Goal: Task Accomplishment & Management: Complete application form

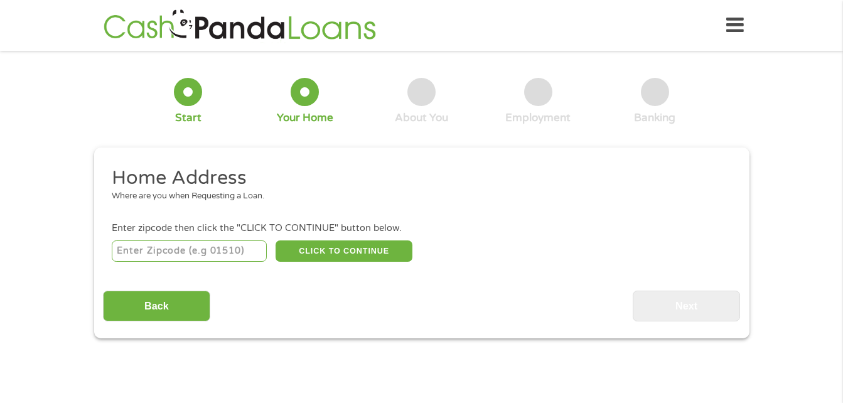
click at [203, 251] on input "number" at bounding box center [189, 251] width 155 height 21
type input "78252"
click at [334, 248] on button "CLICK TO CONTINUE" at bounding box center [344, 251] width 137 height 21
type input "78252"
type input "San Antonio"
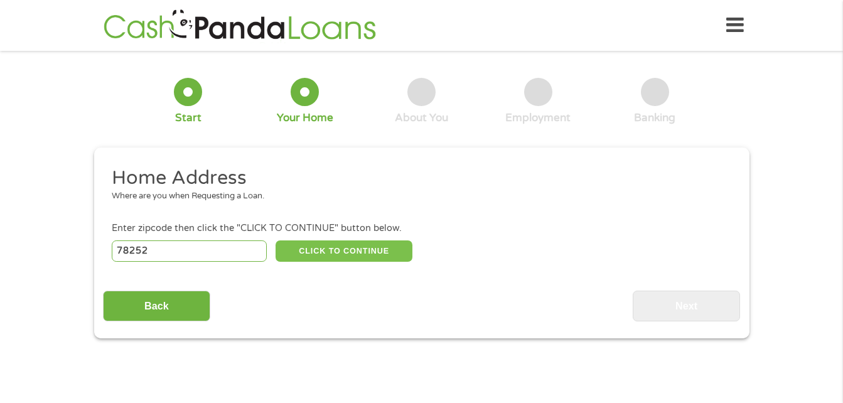
select select "[US_STATE]"
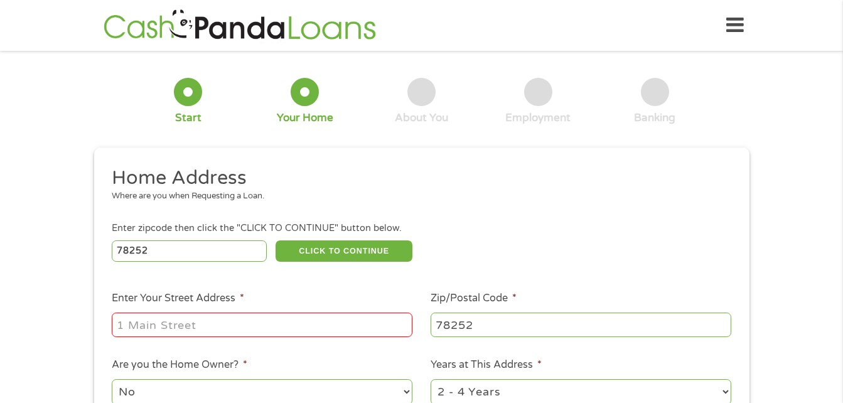
click at [193, 325] on input "Enter Your Street Address *" at bounding box center [262, 325] width 301 height 24
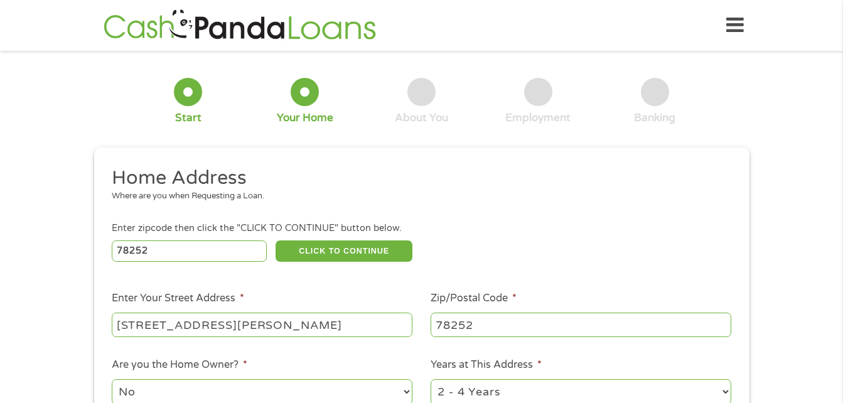
type input "[STREET_ADDRESS][PERSON_NAME]"
click at [308, 352] on ul "Home Address Where are you when Requesting a Loan. Enter zipcode then click the…" at bounding box center [421, 333] width 637 height 335
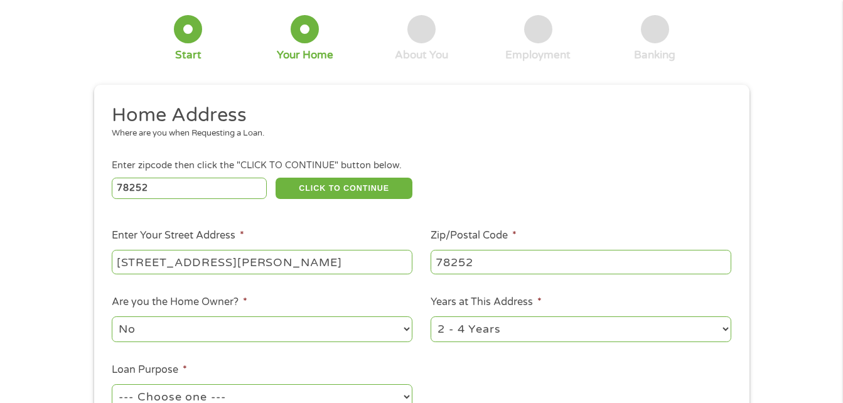
click at [305, 328] on select "No Yes" at bounding box center [262, 329] width 301 height 26
select select "yes"
click at [112, 316] on select "No Yes" at bounding box center [262, 329] width 301 height 26
click at [502, 332] on select "1 Year or less 1 - 2 Years 2 - 4 Years Over 4 Years" at bounding box center [581, 329] width 301 height 26
select select "60months"
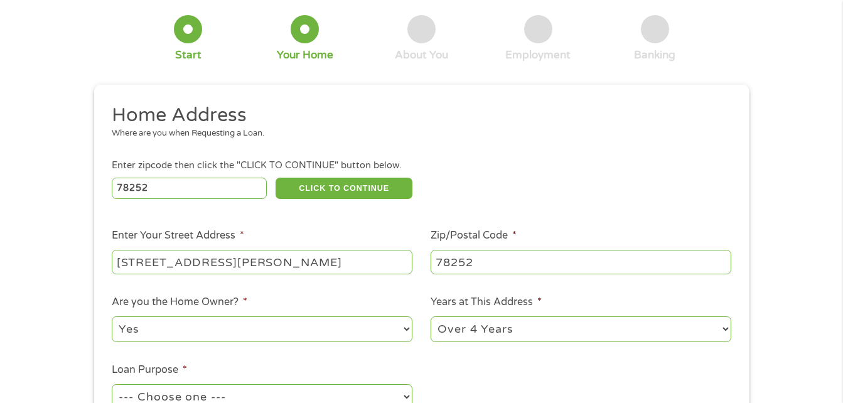
click at [431, 316] on select "1 Year or less 1 - 2 Years 2 - 4 Years Over 4 Years" at bounding box center [581, 329] width 301 height 26
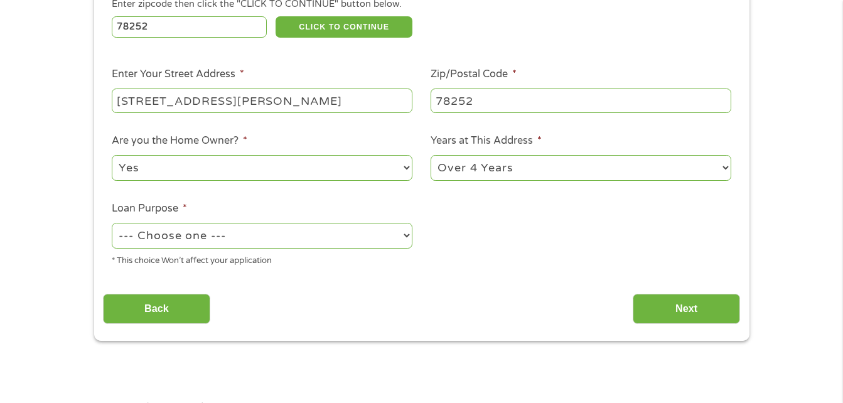
scroll to position [251, 0]
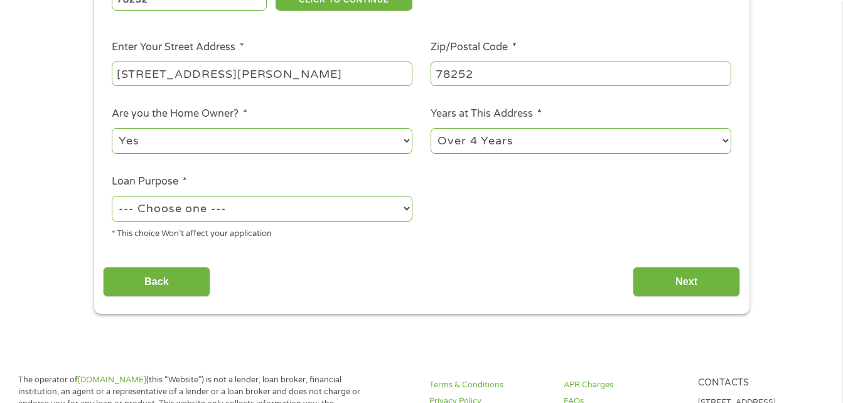
click at [309, 219] on select "--- Choose one --- Pay Bills Debt Consolidation Home Improvement Major Purchase…" at bounding box center [262, 209] width 301 height 26
select select "other"
click at [112, 196] on select "--- Choose one --- Pay Bills Debt Consolidation Home Improvement Major Purchase…" at bounding box center [262, 209] width 301 height 26
click at [688, 274] on input "Next" at bounding box center [686, 282] width 107 height 31
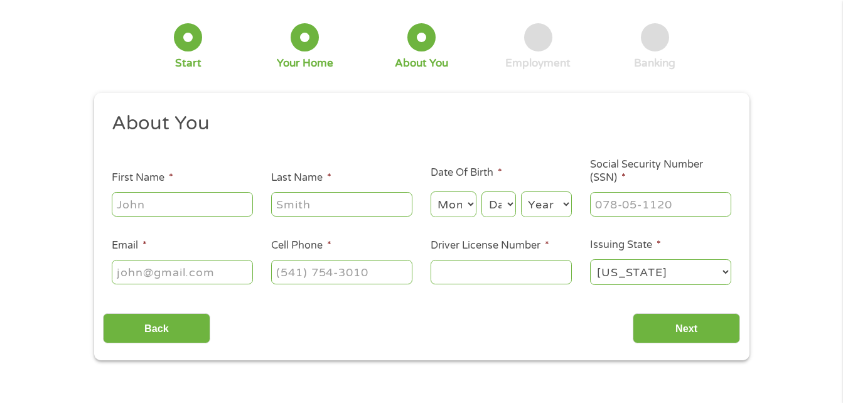
scroll to position [0, 0]
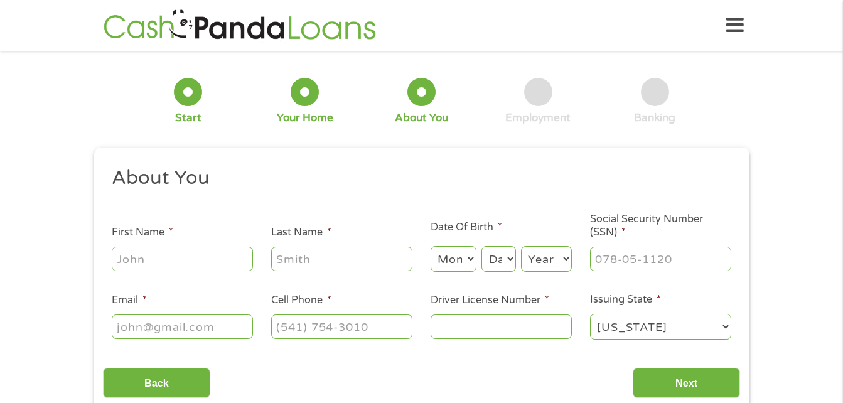
click at [186, 258] on input "First Name *" at bounding box center [182, 259] width 141 height 24
type input "[PERSON_NAME]"
click at [452, 254] on select "Month 1 2 3 4 5 6 7 8 9 10 11 12" at bounding box center [454, 259] width 46 height 26
select select "10"
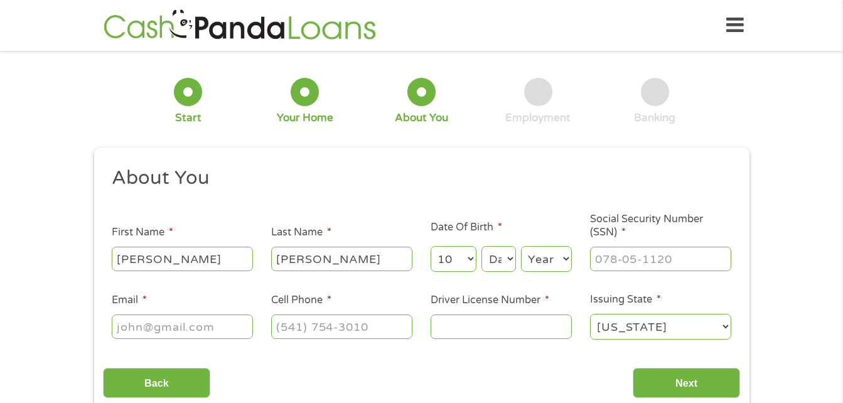
click at [431, 246] on select "Month 1 2 3 4 5 6 7 8 9 10 11 12" at bounding box center [454, 259] width 46 height 26
click at [495, 251] on select "Day 1 2 3 4 5 6 7 8 9 10 11 12 13 14 15 16 17 18 19 20 21 22 23 24 25 26 27 28 …" at bounding box center [499, 259] width 34 height 26
select select "13"
click at [482, 246] on select "Day 1 2 3 4 5 6 7 8 9 10 11 12 13 14 15 16 17 18 19 20 21 22 23 24 25 26 27 28 …" at bounding box center [499, 259] width 34 height 26
click at [556, 264] on select "Year [DATE] 2006 2005 2004 2003 2002 2001 2000 1999 1998 1997 1996 1995 1994 19…" at bounding box center [546, 259] width 51 height 26
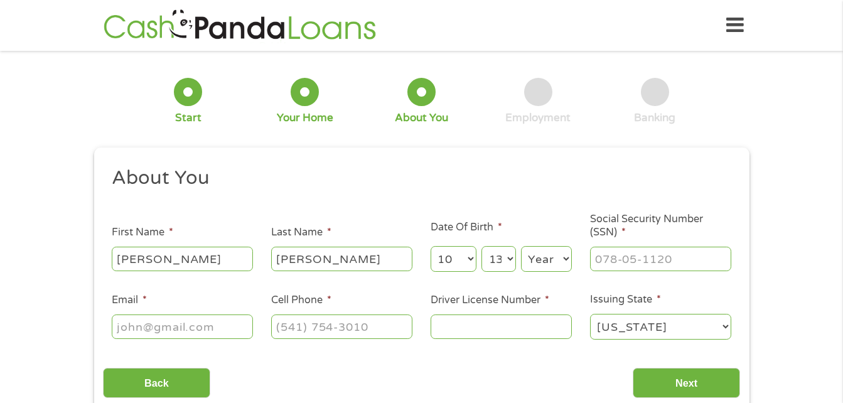
select select "1987"
click at [521, 246] on select "Year [DATE] 2006 2005 2004 2003 2002 2001 2000 1999 1998 1997 1996 1995 1994 19…" at bounding box center [546, 259] width 51 height 26
click at [639, 256] on input "___-__-____" at bounding box center [660, 259] width 141 height 24
type input "461-89-2668"
click at [219, 332] on input "Email *" at bounding box center [182, 327] width 141 height 24
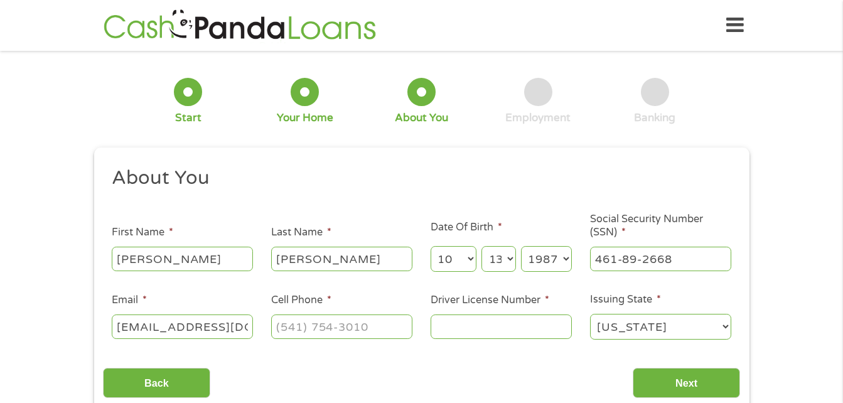
type input "[EMAIL_ADDRESS][DOMAIN_NAME]"
type input "[PHONE_NUMBER]"
click at [472, 319] on input "Driver License Number *" at bounding box center [501, 327] width 141 height 24
click at [627, 330] on select "[US_STATE] [US_STATE] [US_STATE] [US_STATE] [US_STATE] [US_STATE] [US_STATE] [U…" at bounding box center [660, 327] width 141 height 26
click at [590, 314] on select "[US_STATE] [US_STATE] [US_STATE] [US_STATE] [US_STATE] [US_STATE] [US_STATE] [U…" at bounding box center [660, 327] width 141 height 26
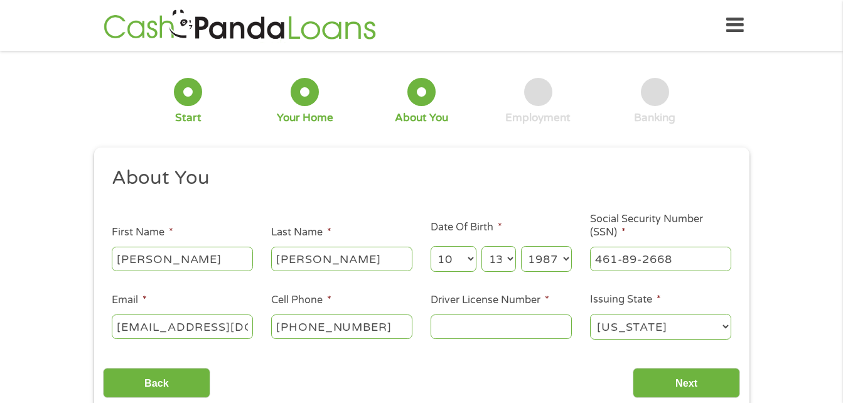
click at [507, 332] on input "Driver License Number *" at bounding box center [501, 327] width 141 height 24
type input "29412313"
click at [676, 372] on input "Next" at bounding box center [686, 383] width 107 height 31
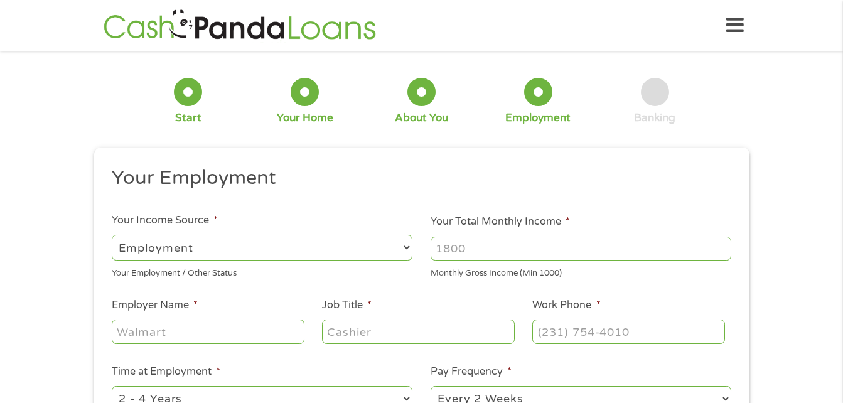
scroll to position [5, 5]
click at [457, 257] on input "Your Total Monthly Income *" at bounding box center [581, 249] width 301 height 24
type input "2"
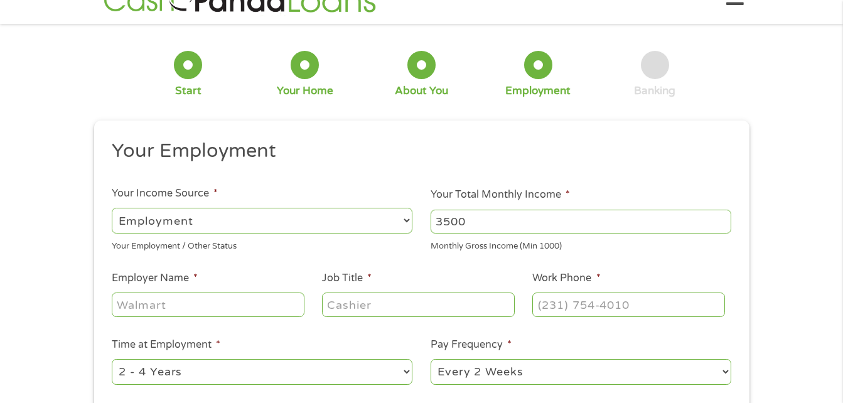
scroll to position [63, 0]
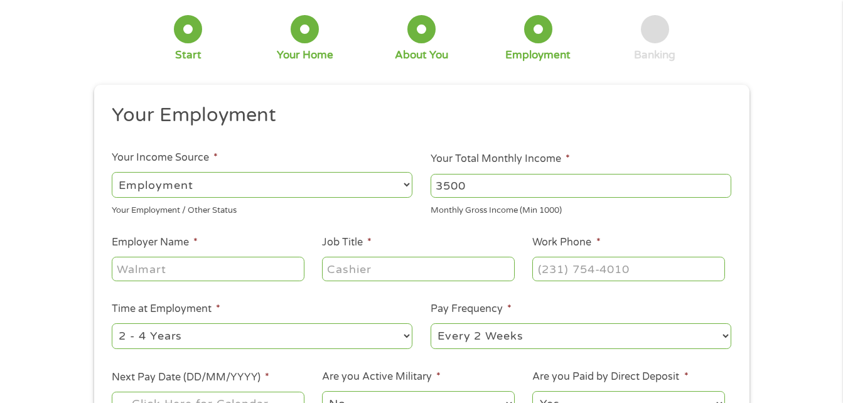
type input "3500"
click at [246, 270] on input "Employer Name *" at bounding box center [208, 269] width 192 height 24
type input "The Justice Foundation"
click at [365, 273] on input "Job Title *" at bounding box center [418, 269] width 192 height 24
type input "Communications Assistant"
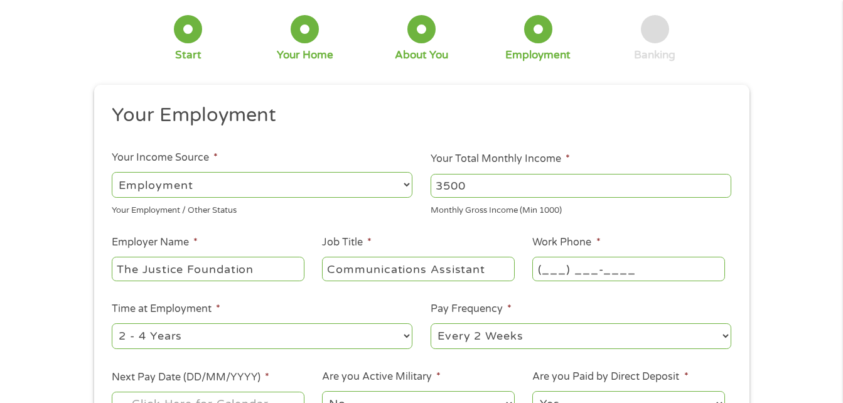
click at [545, 266] on input "(___) ___-____" at bounding box center [629, 269] width 192 height 24
type input "[PHONE_NUMBER]"
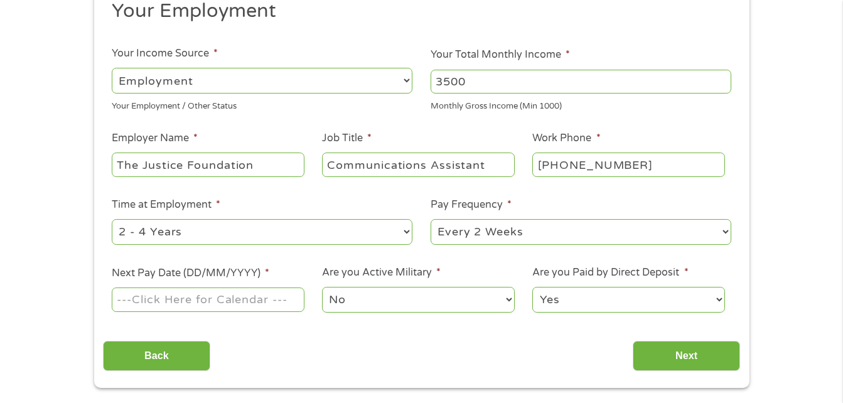
scroll to position [251, 0]
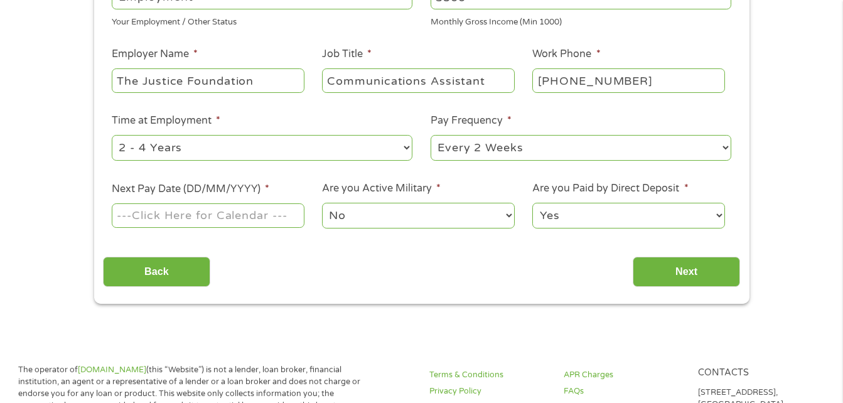
click at [345, 154] on select "--- Choose one --- 1 Year or less 1 - 2 Years 2 - 4 Years Over 4 Years" at bounding box center [262, 148] width 301 height 26
select select "60months"
click at [112, 135] on select "--- Choose one --- 1 Year or less 1 - 2 Years 2 - 4 Years Over 4 Years" at bounding box center [262, 148] width 301 height 26
click at [496, 154] on select "--- Choose one --- Every 2 Weeks Every Week Monthly Semi-Monthly" at bounding box center [581, 148] width 301 height 26
click at [431, 135] on select "--- Choose one --- Every 2 Weeks Every Week Monthly Semi-Monthly" at bounding box center [581, 148] width 301 height 26
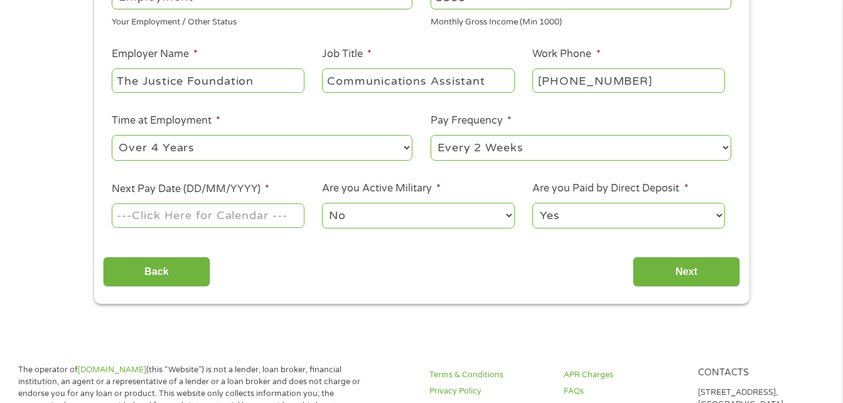
click at [494, 154] on select "--- Choose one --- Every 2 Weeks Every Week Monthly Semi-Monthly" at bounding box center [581, 148] width 301 height 26
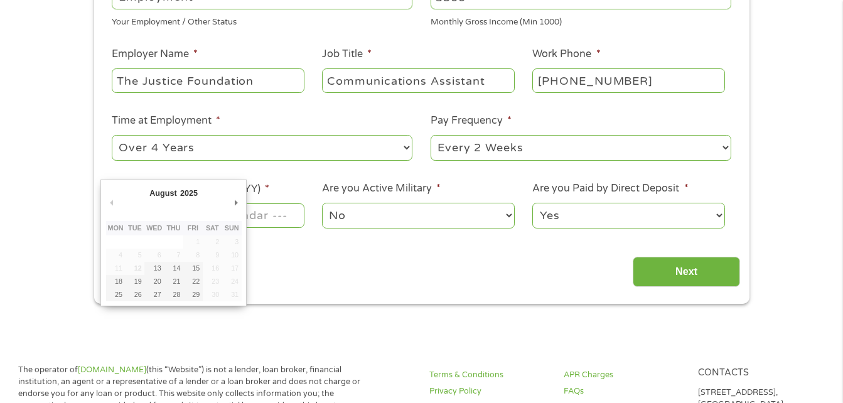
click at [248, 215] on input "Next Pay Date (DD/MM/YYYY) *" at bounding box center [208, 215] width 192 height 24
type input "[DATE]"
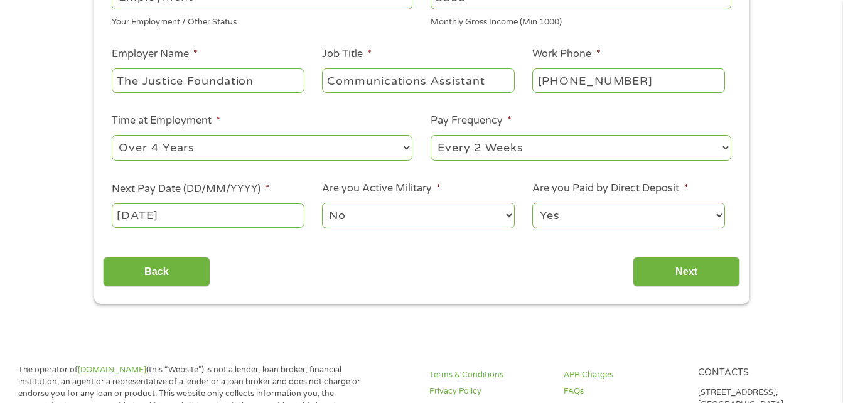
click at [394, 212] on select "No Yes" at bounding box center [418, 216] width 192 height 26
click at [322, 203] on select "No Yes" at bounding box center [418, 216] width 192 height 26
click at [561, 208] on select "Yes No" at bounding box center [629, 216] width 192 height 26
click at [533, 203] on select "Yes No" at bounding box center [629, 216] width 192 height 26
click at [681, 273] on input "Next" at bounding box center [686, 272] width 107 height 31
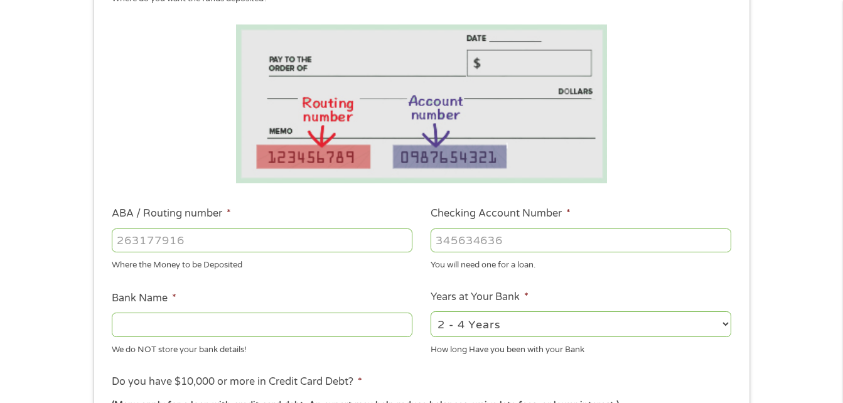
scroll to position [188, 0]
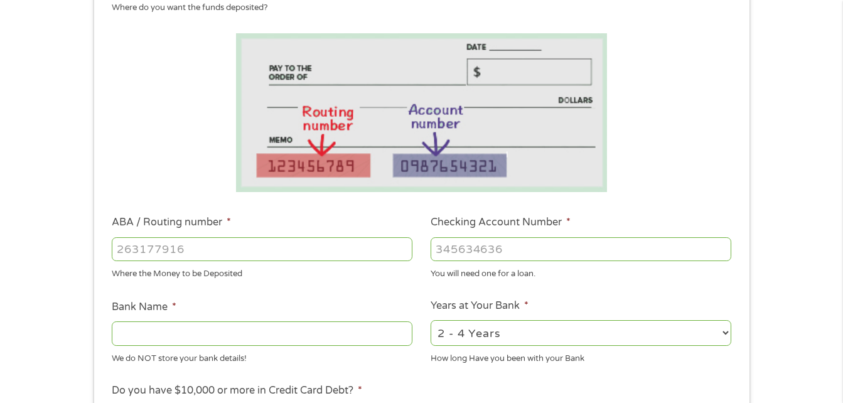
click at [231, 242] on input "ABA / Routing number *" at bounding box center [262, 249] width 301 height 24
type input "111000614"
type input "JPMORGAN CHASE BANK NA"
type input "111000614"
click at [476, 246] on input "Checking Account Number *" at bounding box center [581, 249] width 301 height 24
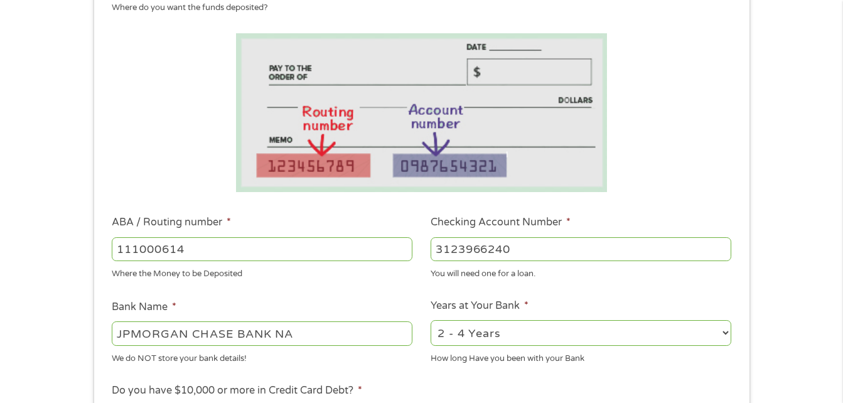
scroll to position [251, 0]
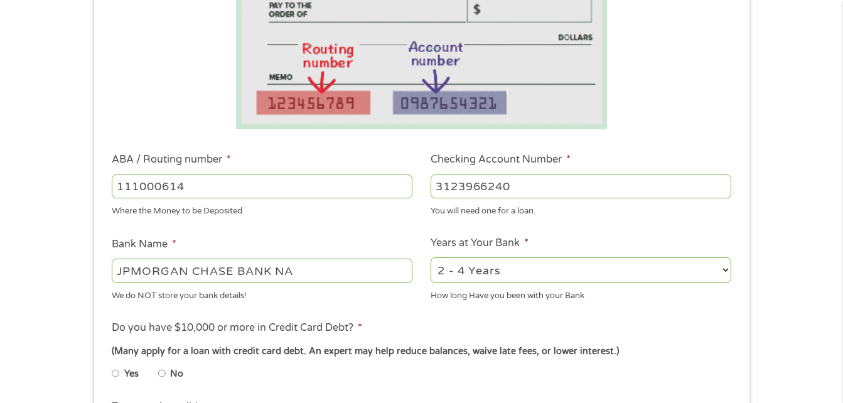
type input "3123966240"
click at [488, 268] on select "2 - 4 Years 6 - 12 Months 1 - 2 Years Over 4 Years" at bounding box center [581, 270] width 301 height 26
select select "60months"
click at [431, 257] on select "2 - 4 Years 6 - 12 Months 1 - 2 Years Over 4 Years" at bounding box center [581, 270] width 301 height 26
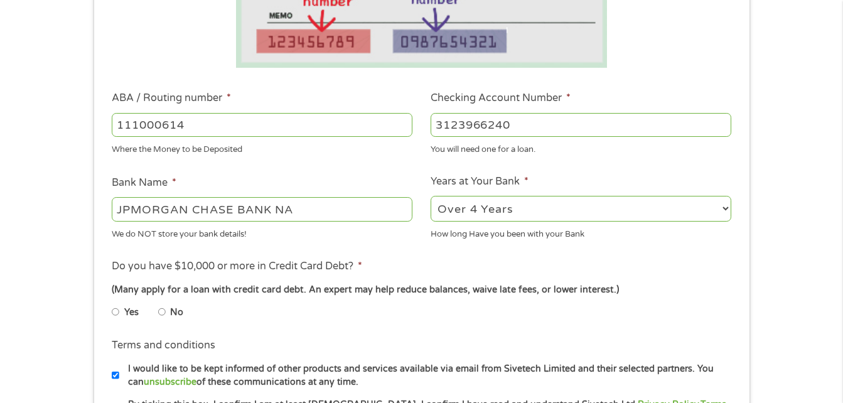
scroll to position [377, 0]
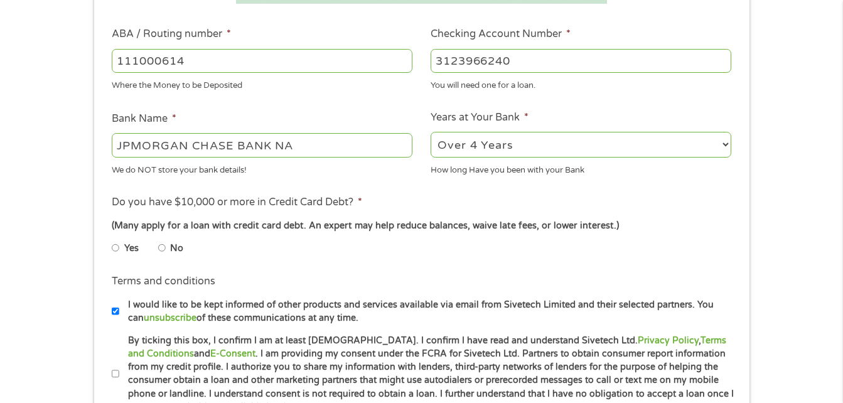
click at [163, 244] on input "No" at bounding box center [162, 248] width 8 height 20
radio input "true"
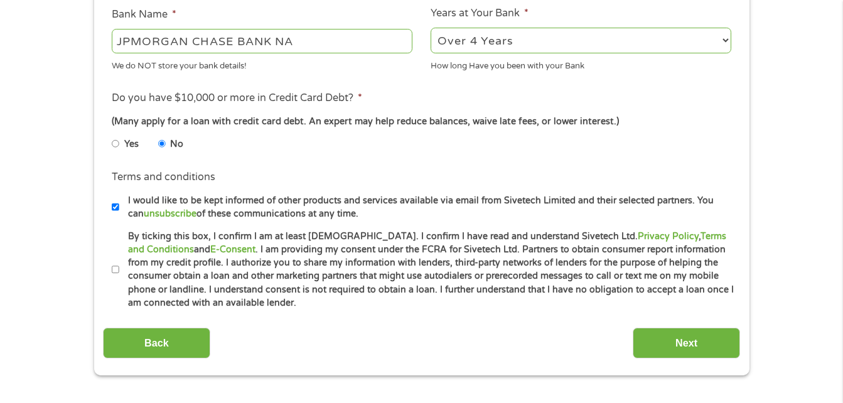
scroll to position [502, 0]
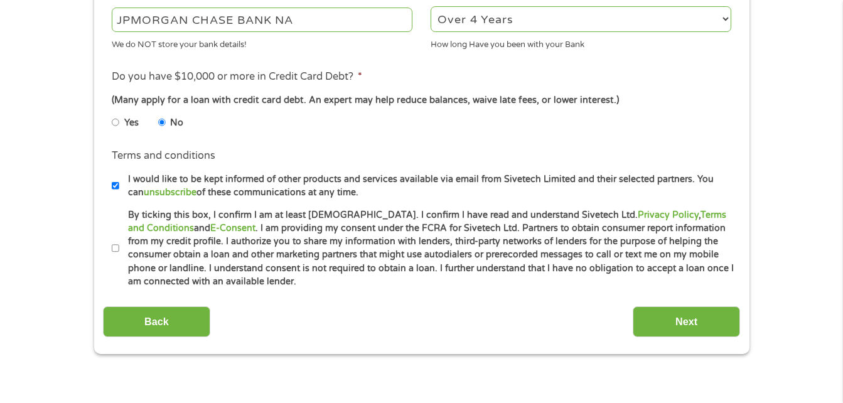
click at [113, 181] on input "I would like to be kept informed of other products and services available via e…" at bounding box center [116, 186] width 8 height 20
checkbox input "false"
click at [116, 249] on input "By ticking this box, I confirm I am at least [DEMOGRAPHIC_DATA]. I confirm I ha…" at bounding box center [116, 249] width 8 height 20
checkbox input "true"
click at [677, 314] on input "Next" at bounding box center [686, 321] width 107 height 31
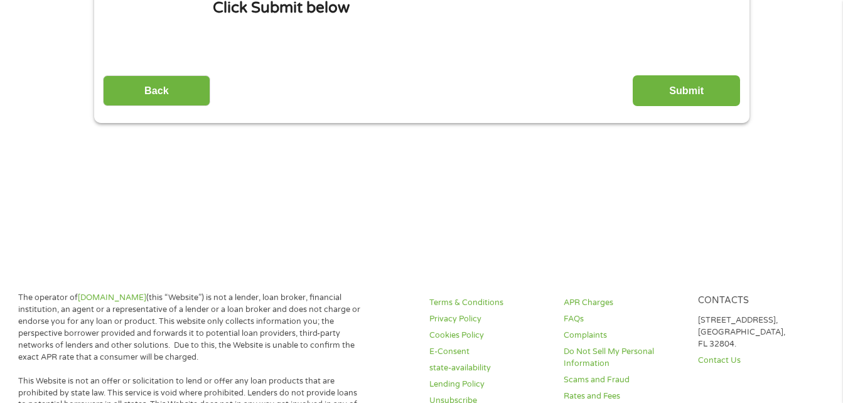
scroll to position [0, 0]
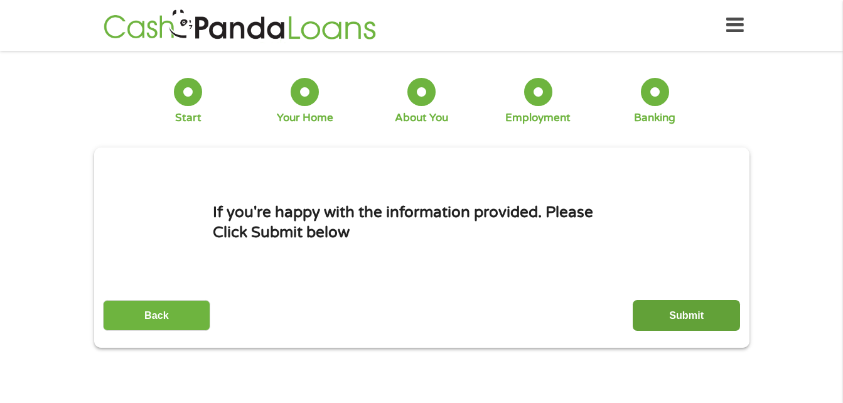
click at [676, 319] on input "Submit" at bounding box center [686, 315] width 107 height 31
